Goal: Task Accomplishment & Management: Manage account settings

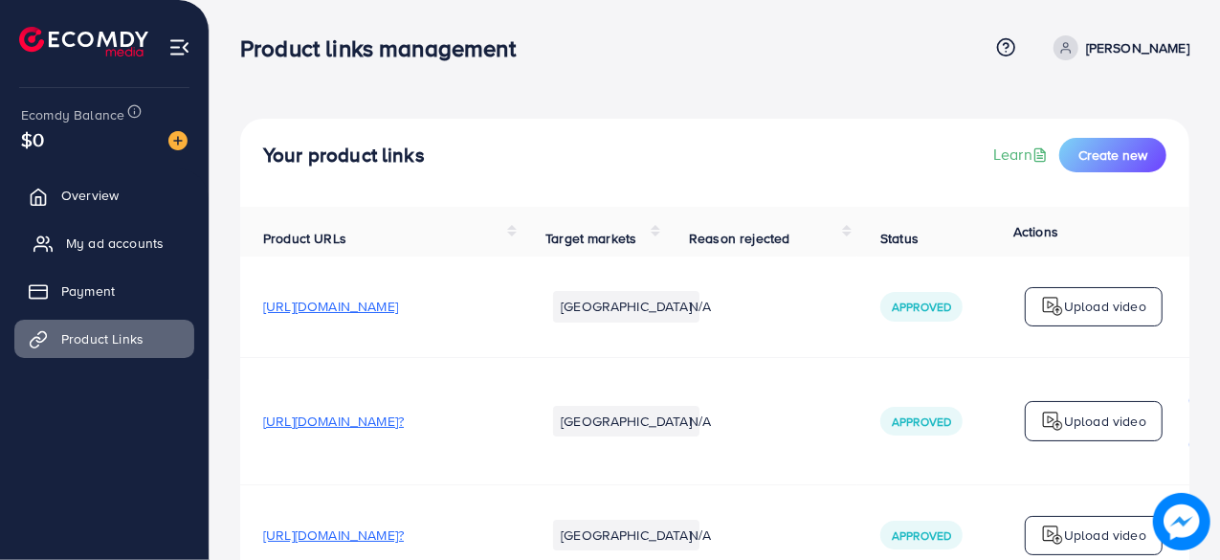
click at [124, 238] on span "My ad accounts" at bounding box center [115, 242] width 98 height 19
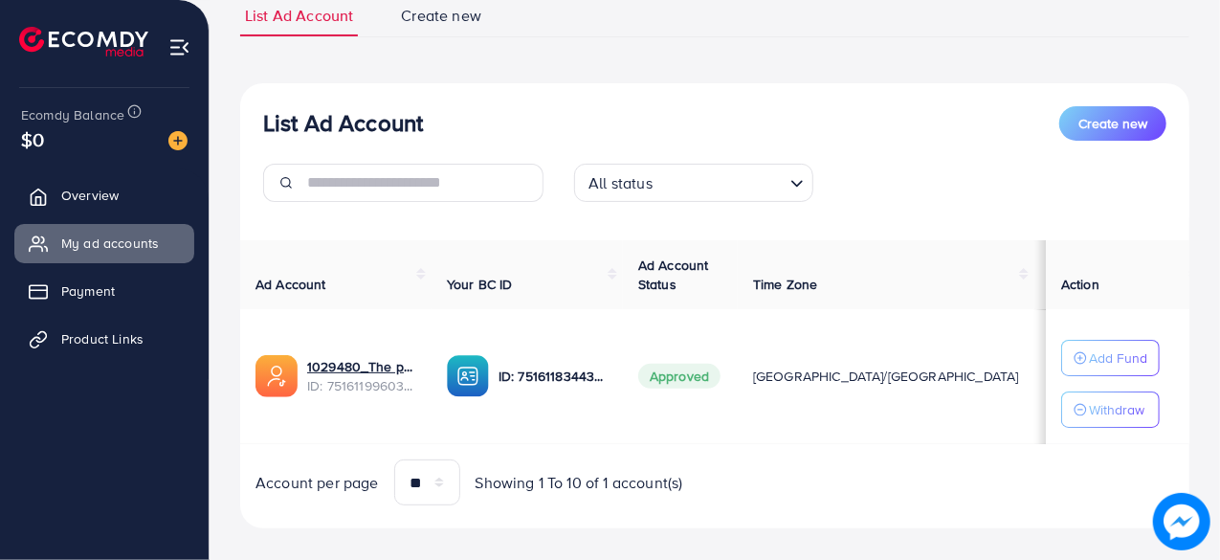
scroll to position [147, 0]
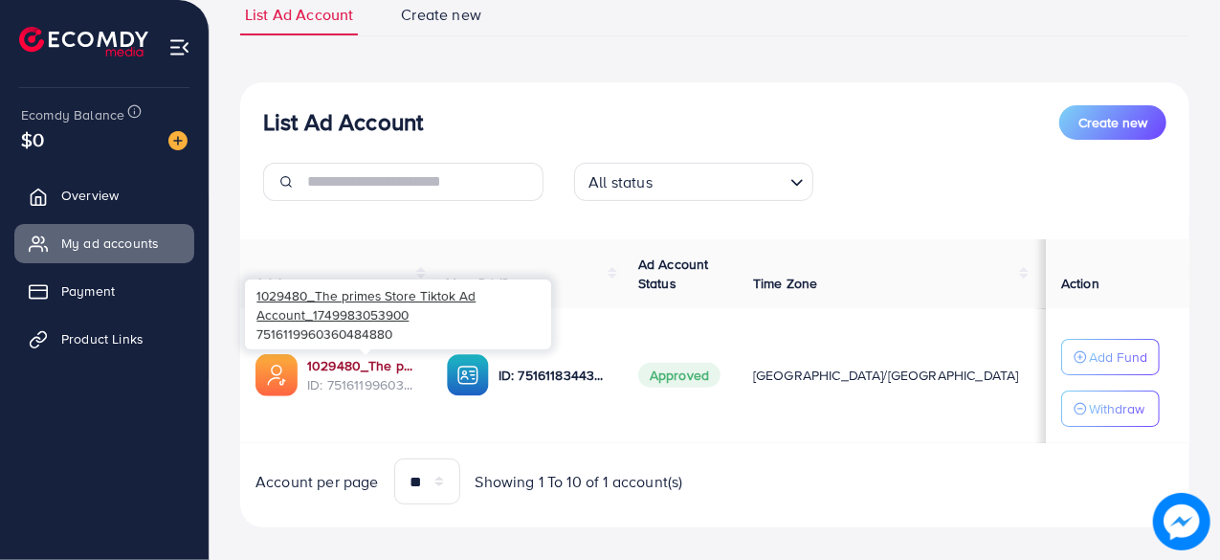
click at [336, 372] on link "1029480_The primes Store Tiktok Ad Account_1749983053900" at bounding box center [361, 365] width 109 height 19
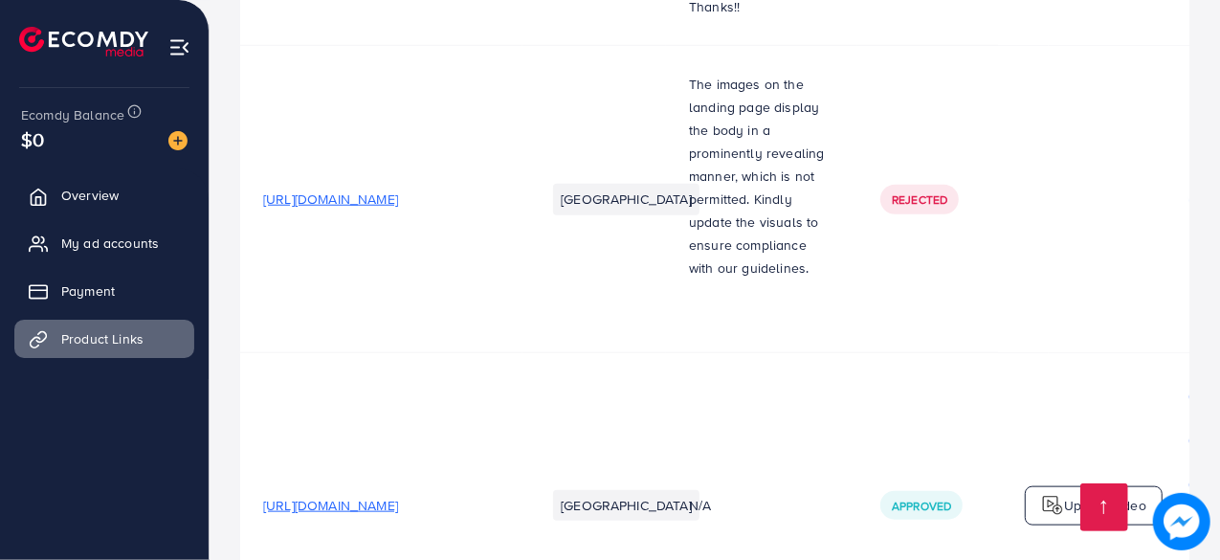
scroll to position [1053, 0]
click at [122, 239] on span "My ad accounts" at bounding box center [115, 242] width 98 height 19
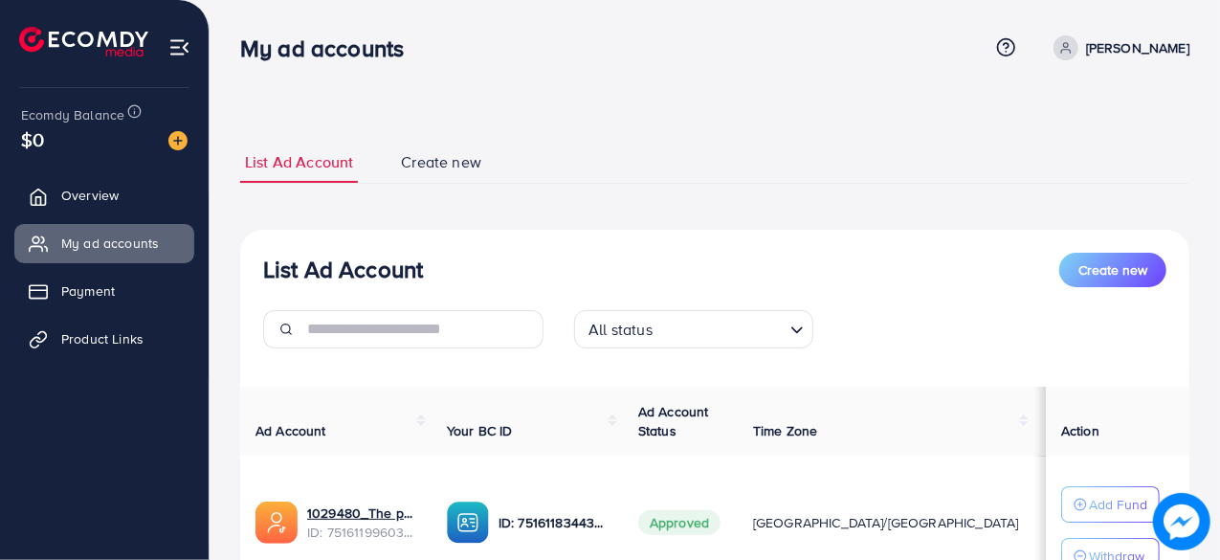
scroll to position [166, 0]
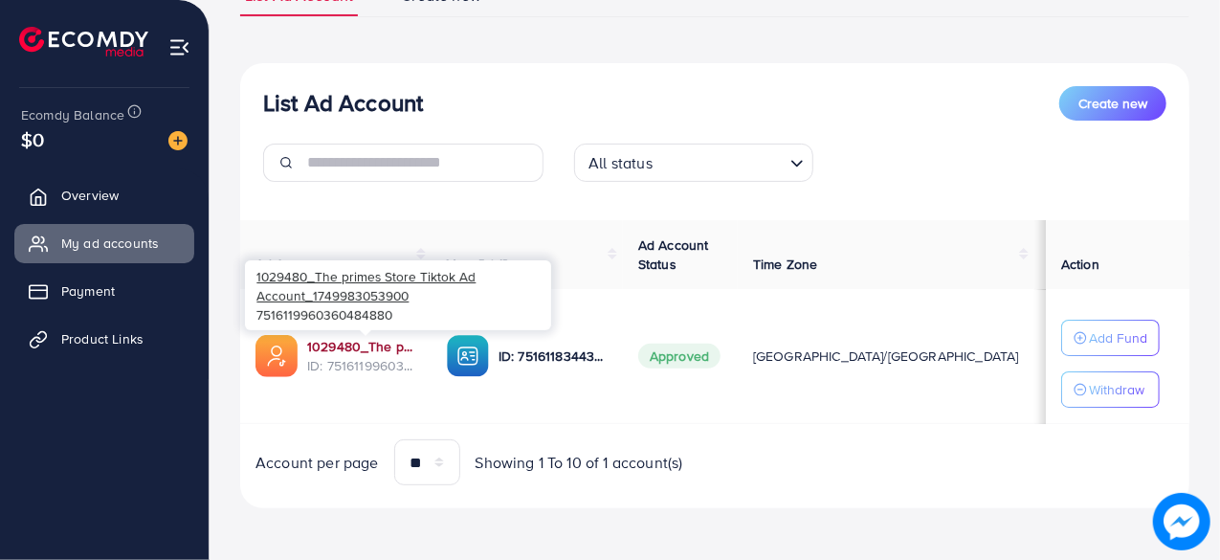
click at [336, 347] on link "1029480_The primes Store Tiktok Ad Account_1749983053900" at bounding box center [361, 346] width 109 height 19
